Goal: Use online tool/utility: Utilize a website feature to perform a specific function

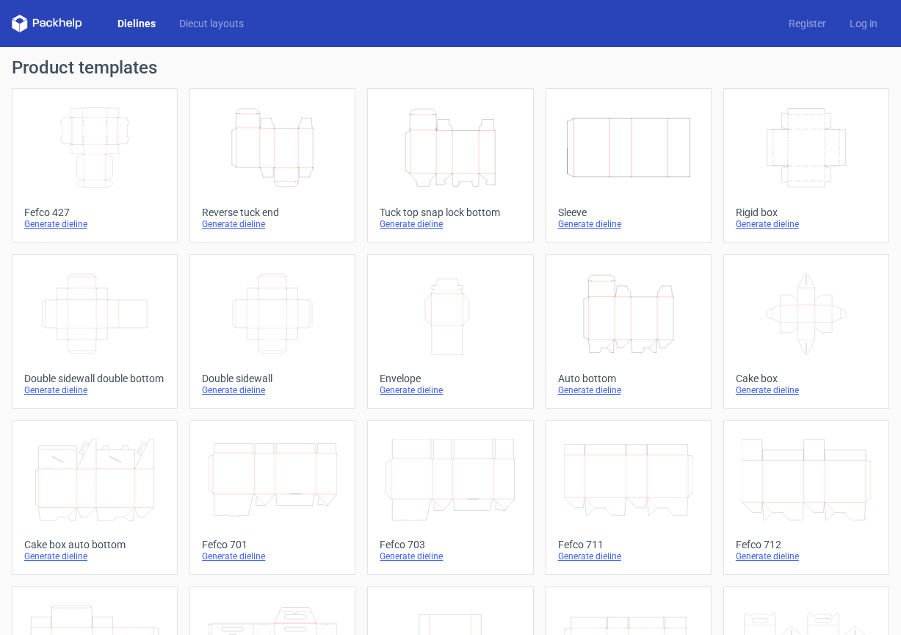
click at [650, 5] on div "Dielines Diecut layouts Register Log in" at bounding box center [450, 23] width 901 height 47
click at [245, 220] on div "Generate dieline" at bounding box center [272, 224] width 141 height 12
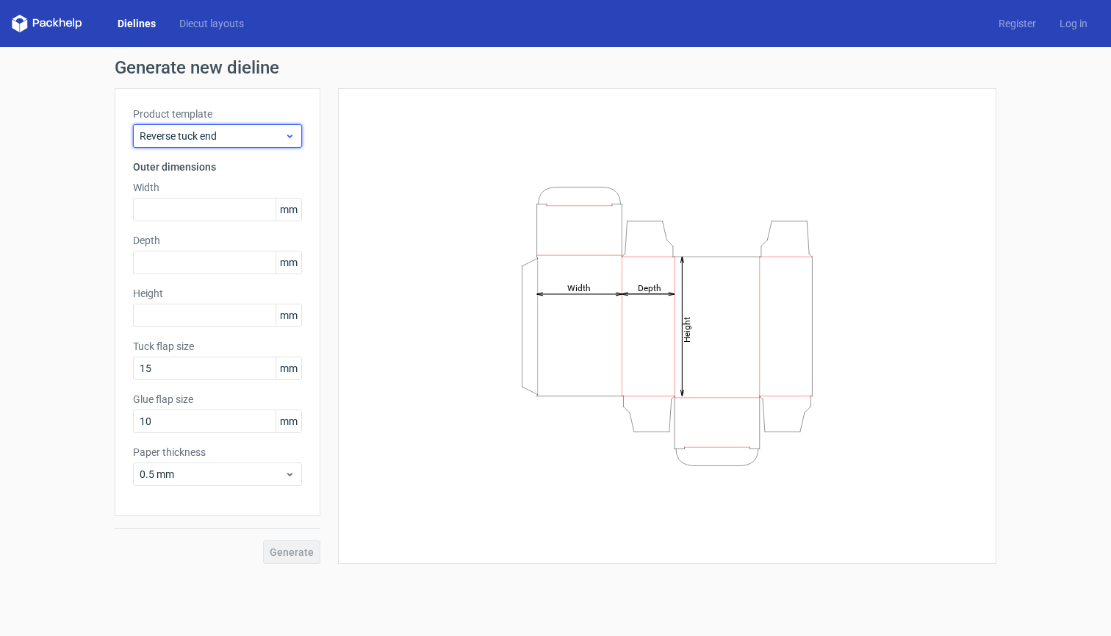
click at [227, 142] on span "Reverse tuck end" at bounding box center [212, 136] width 145 height 15
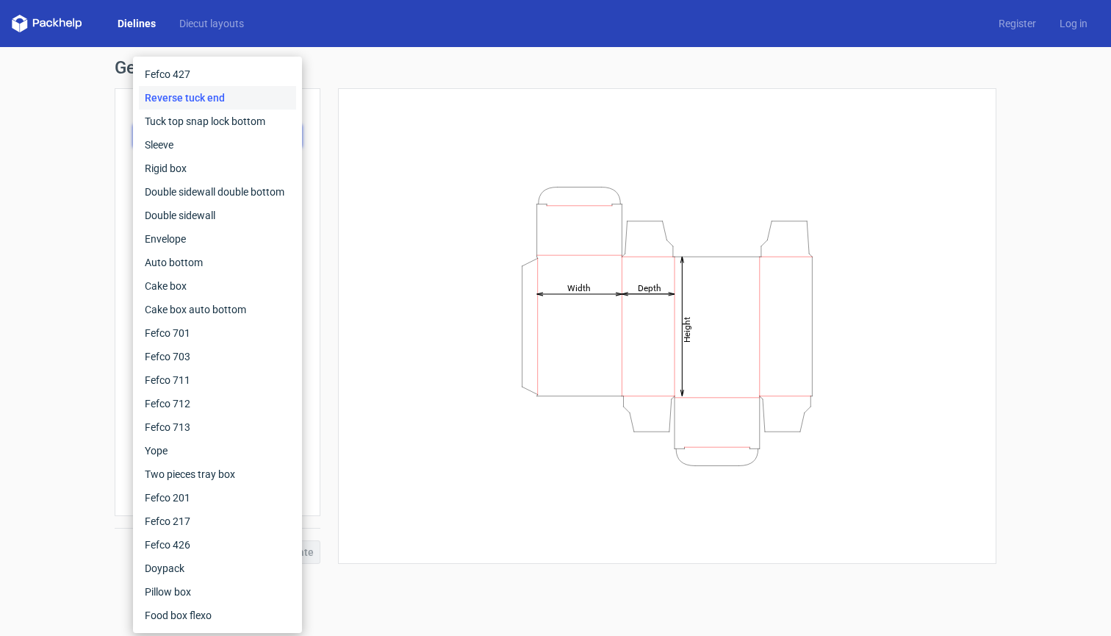
click at [356, 156] on div "Height Depth Width" at bounding box center [667, 325] width 658 height 475
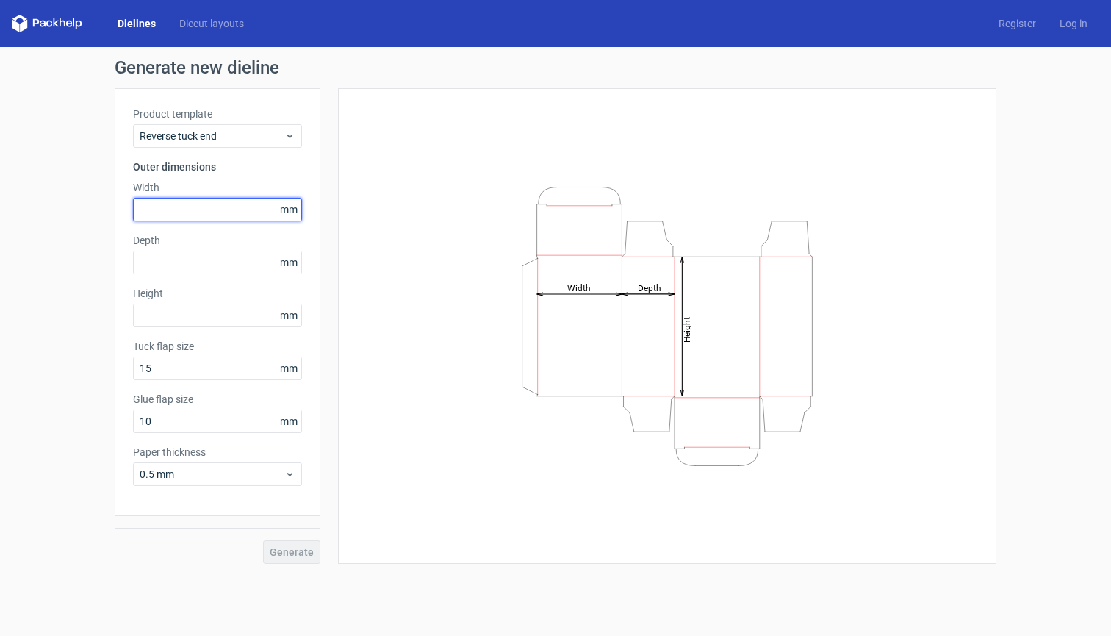
click at [175, 215] on input "text" at bounding box center [217, 210] width 169 height 24
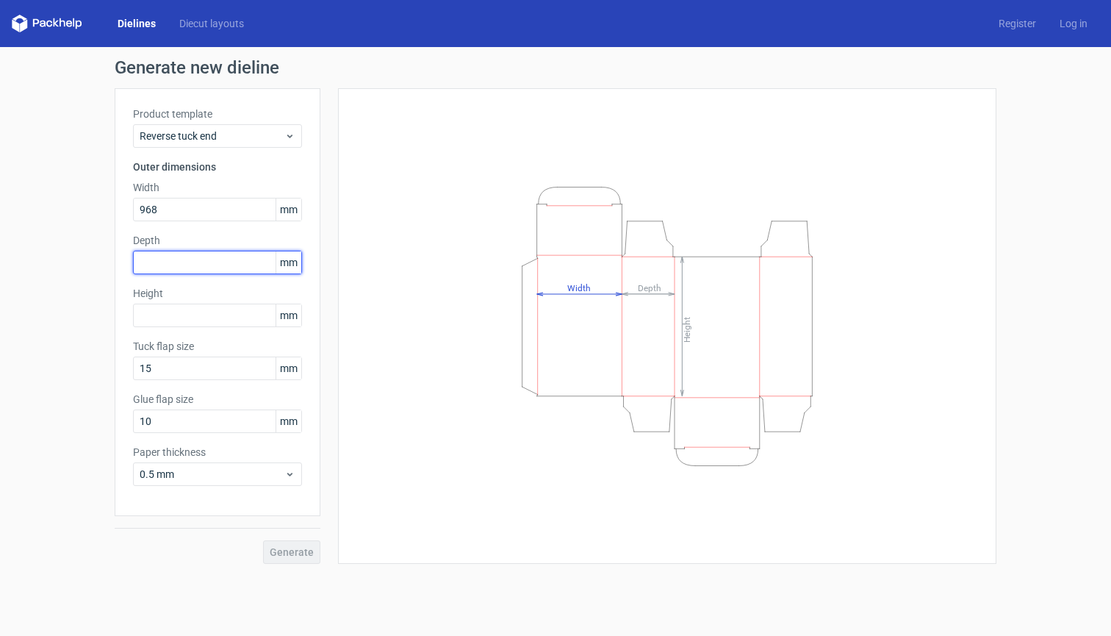
click at [206, 268] on div "Depth mm" at bounding box center [217, 253] width 169 height 41
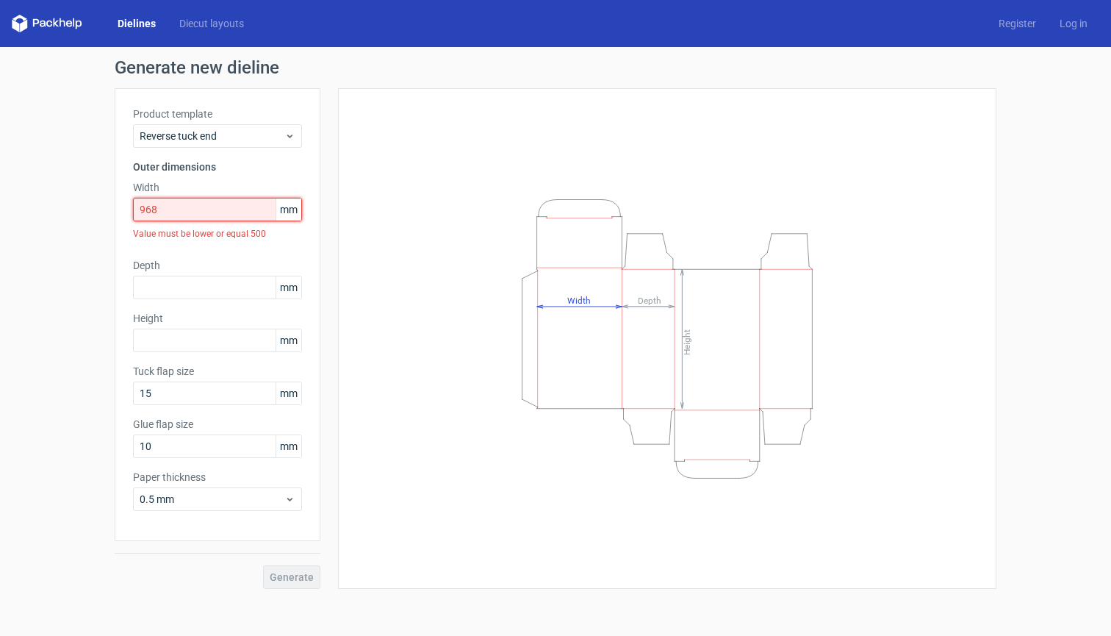
click at [196, 210] on input "968" at bounding box center [217, 210] width 169 height 24
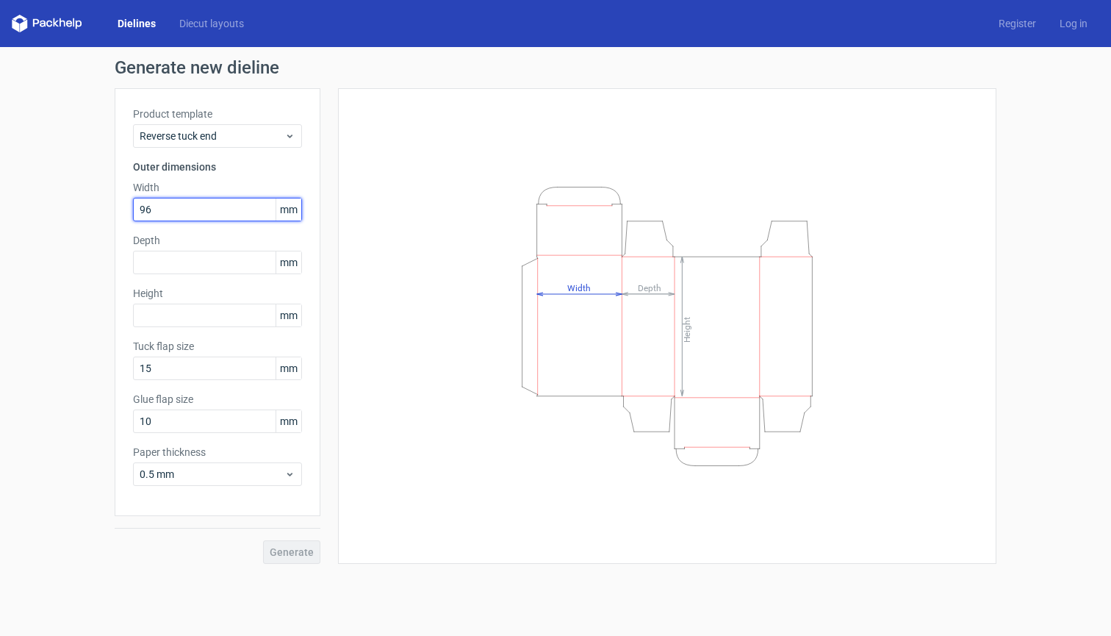
type input "9"
click at [188, 261] on input "text" at bounding box center [217, 263] width 169 height 24
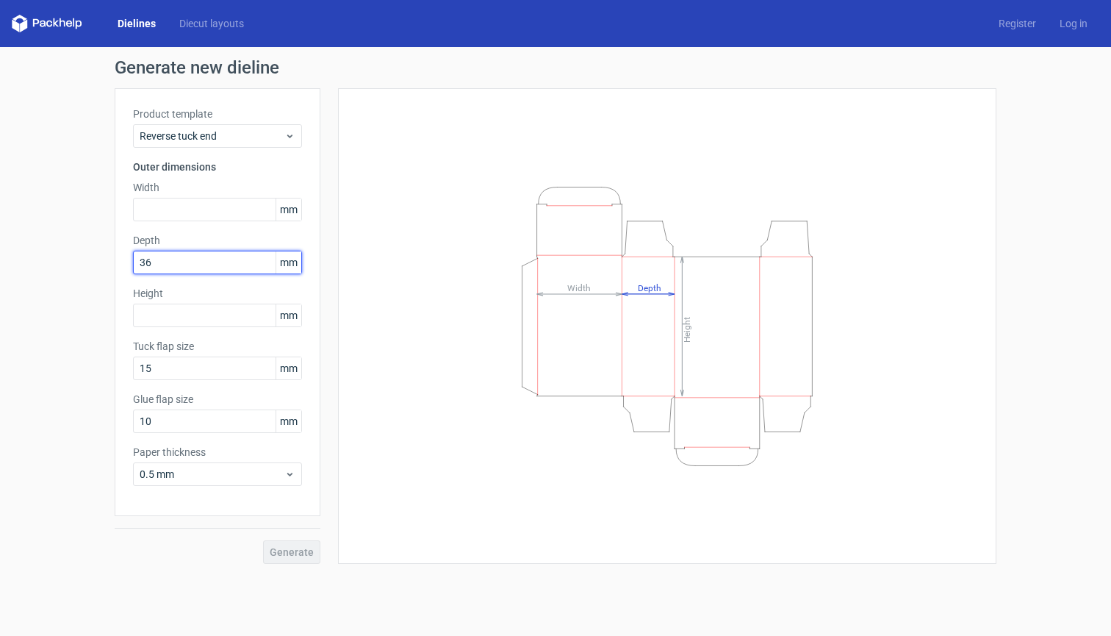
type input "367"
click at [170, 307] on input "text" at bounding box center [217, 315] width 169 height 24
click at [178, 237] on label "Depth" at bounding box center [217, 240] width 169 height 15
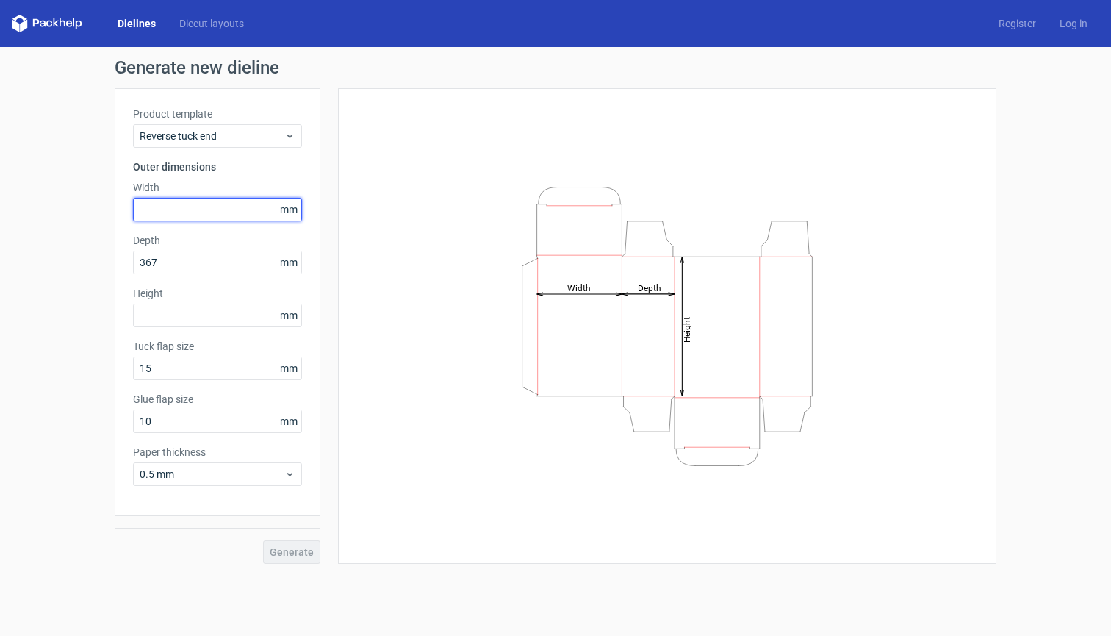
click at [173, 209] on input "text" at bounding box center [217, 210] width 169 height 24
type input "968"
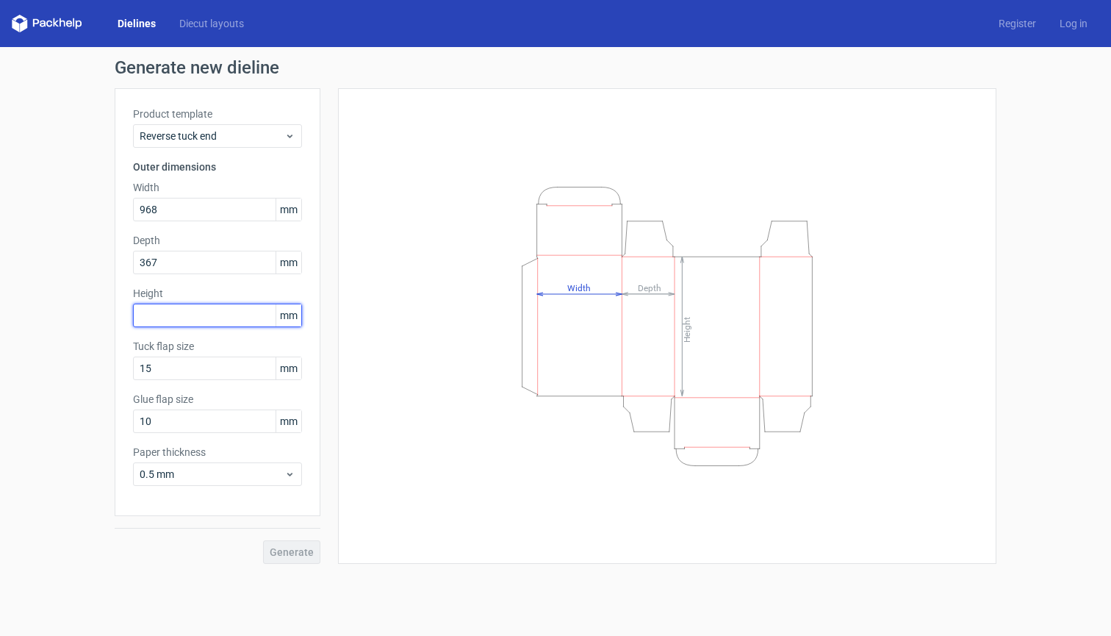
click at [167, 320] on div "Height mm" at bounding box center [217, 306] width 169 height 41
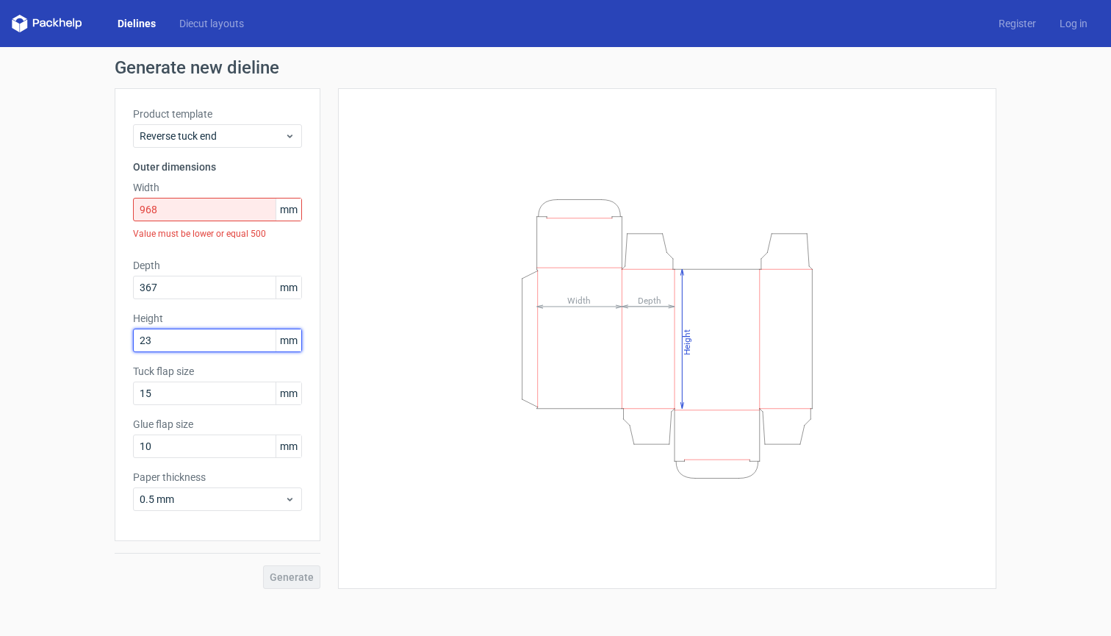
type input "235"
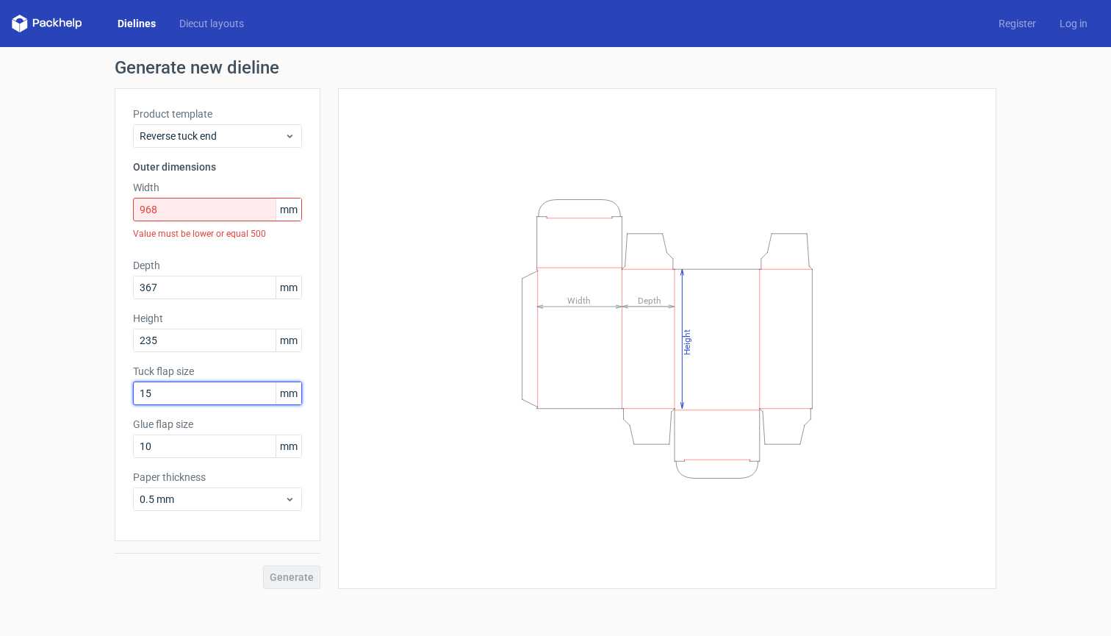
click at [201, 389] on input "15" at bounding box center [217, 393] width 169 height 24
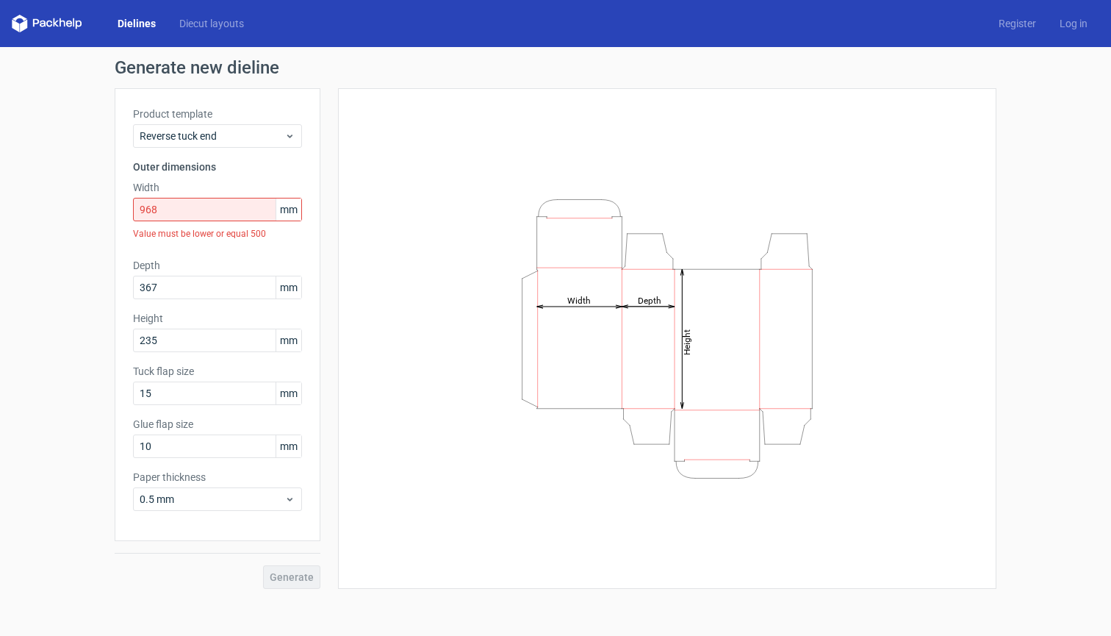
click at [294, 577] on div "Generate" at bounding box center [218, 565] width 206 height 48
click at [223, 207] on input "968" at bounding box center [217, 210] width 169 height 24
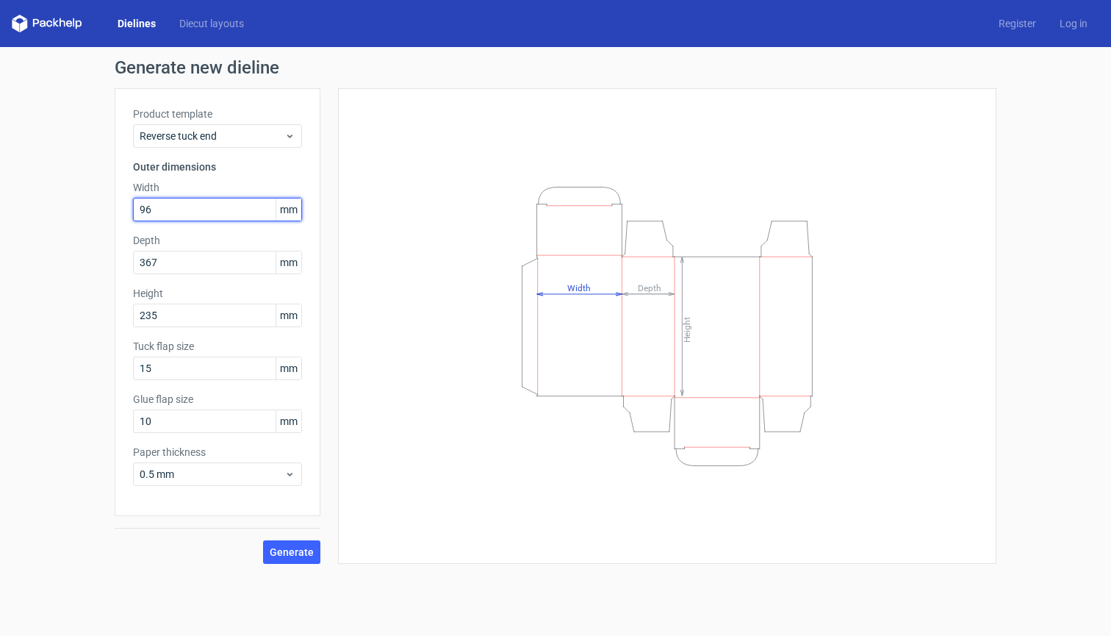
type input "960"
click at [364, 373] on div "Height Depth Width" at bounding box center [667, 326] width 622 height 439
